Goal: Check status: Check status

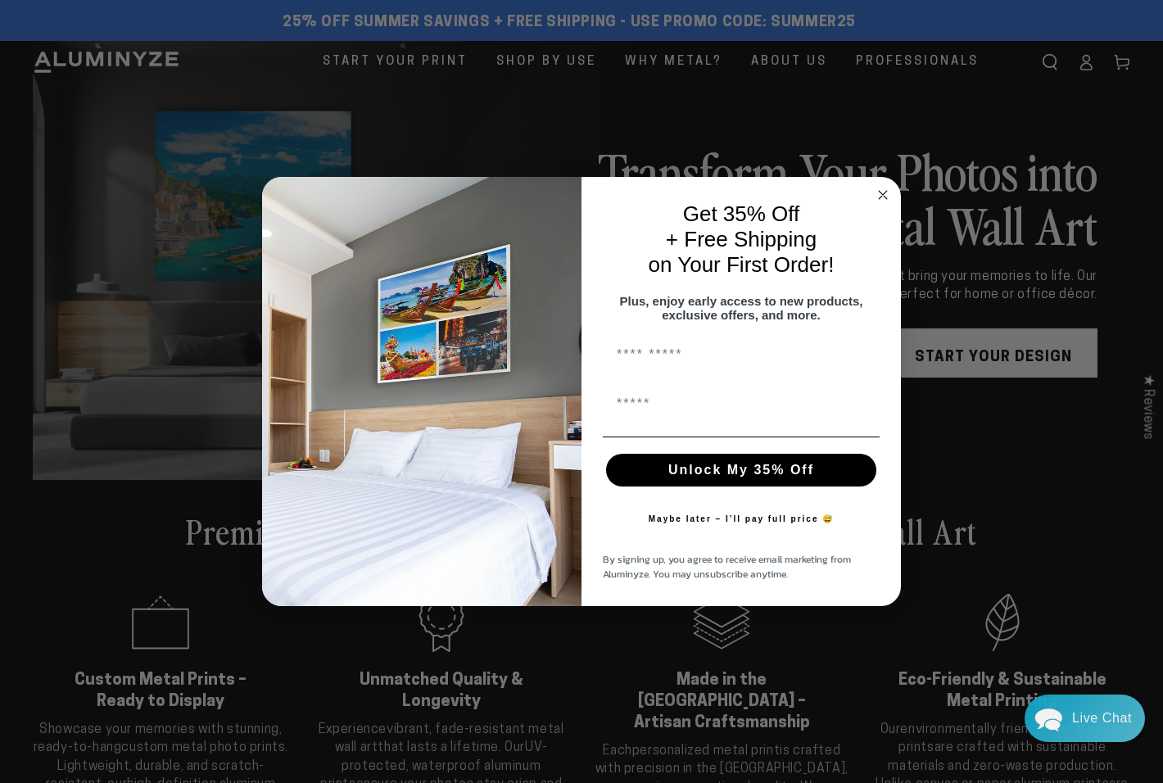
click at [877, 188] on circle "Close dialog" at bounding box center [883, 195] width 19 height 19
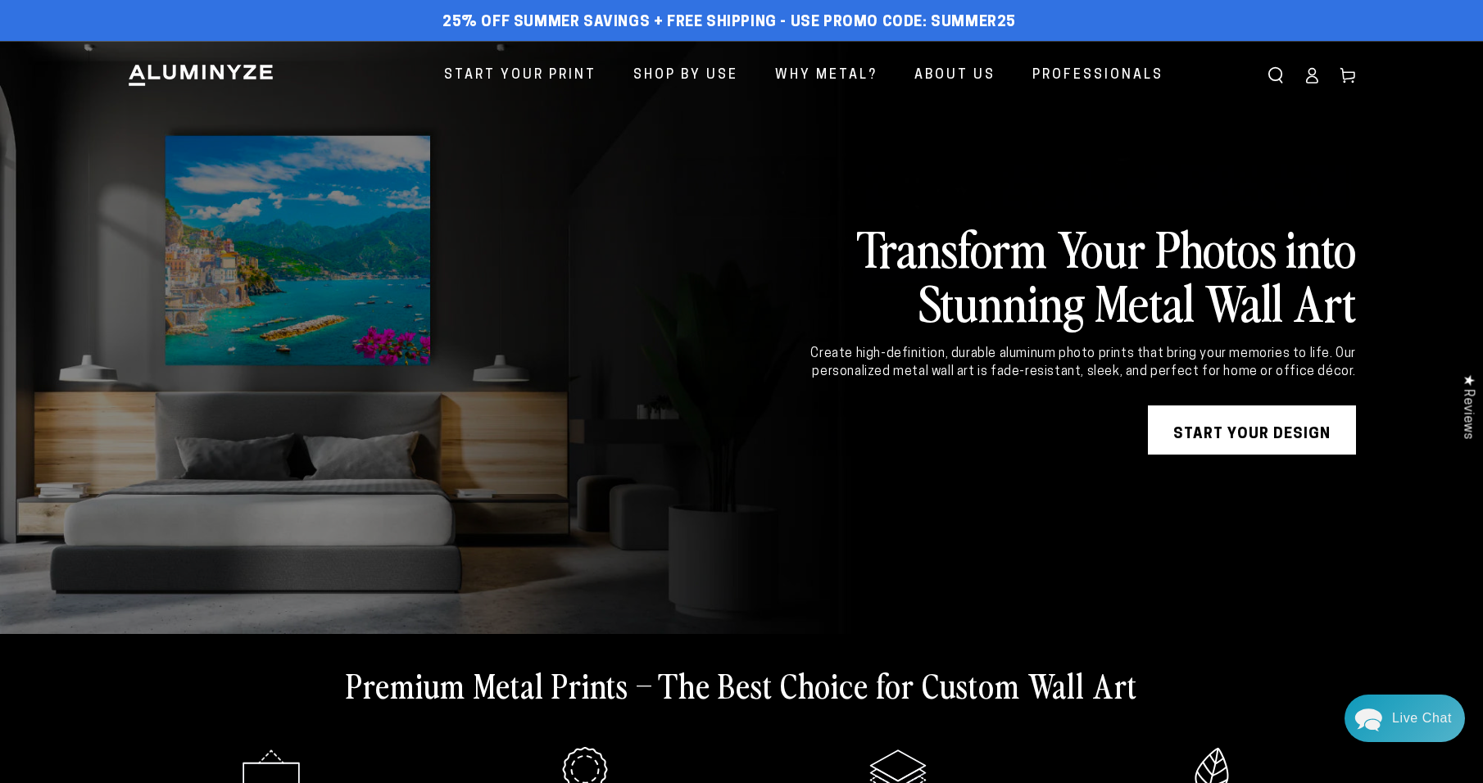
click at [1175, 84] on icon at bounding box center [1311, 75] width 16 height 16
click at [1303, 84] on icon at bounding box center [1311, 75] width 16 height 16
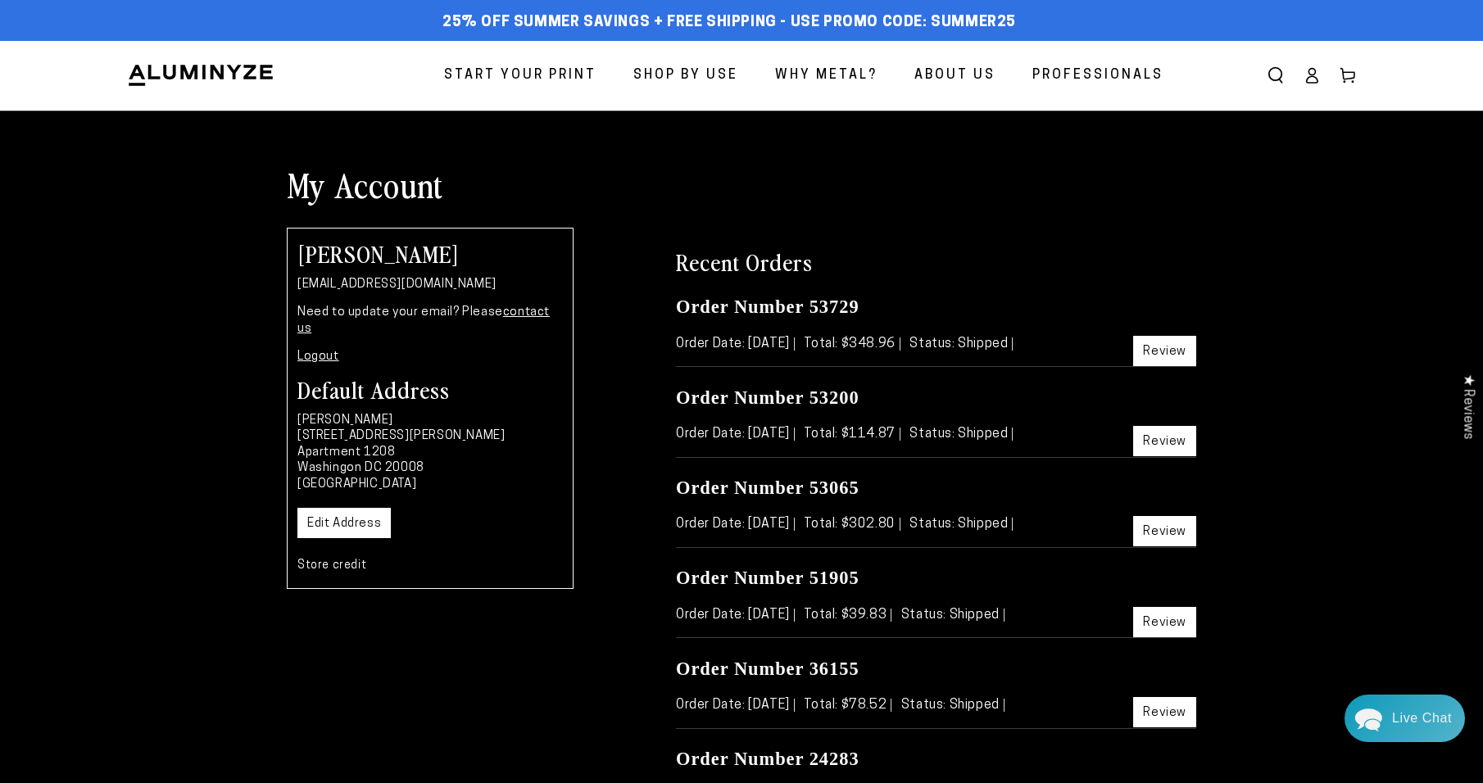
click at [1179, 336] on link "Review" at bounding box center [1164, 351] width 63 height 30
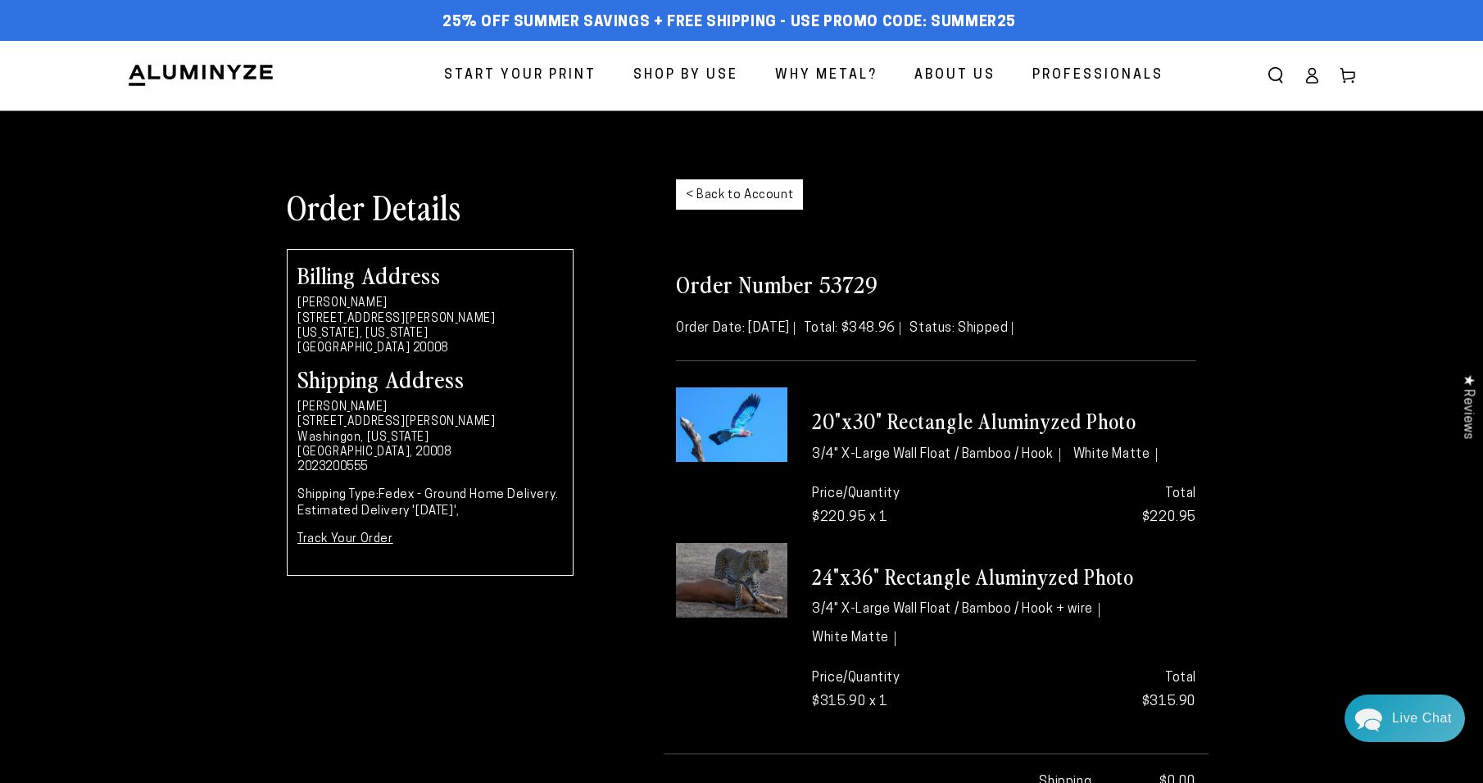
click at [352, 533] on link "Track Your Order" at bounding box center [345, 539] width 96 height 12
